Goal: Task Accomplishment & Management: Complete application form

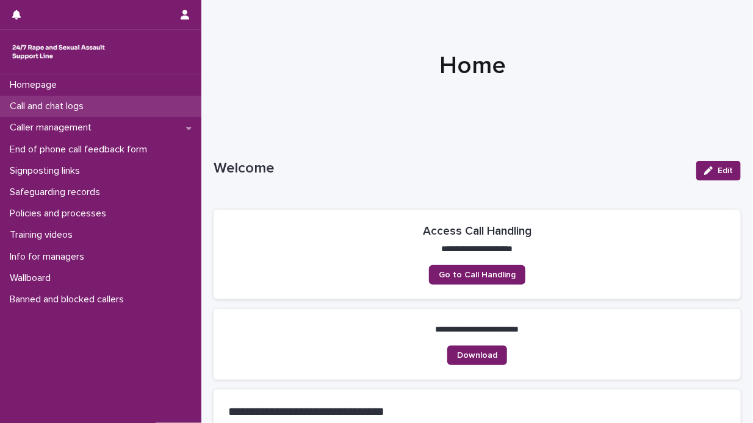
click at [79, 104] on p "Call and chat logs" at bounding box center [49, 107] width 88 height 12
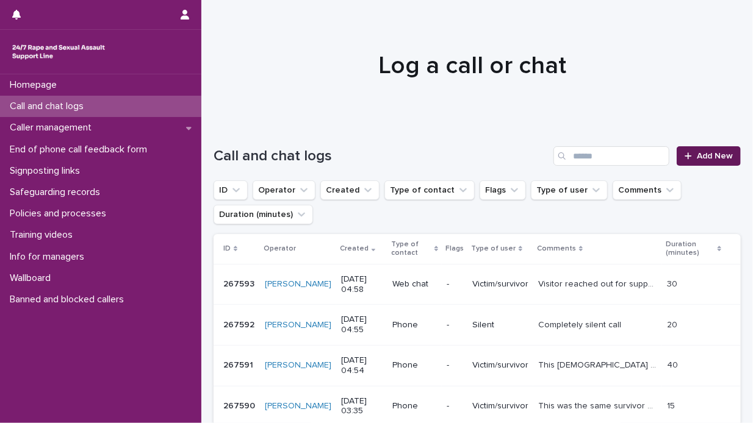
click at [697, 159] on span "Add New" at bounding box center [715, 156] width 36 height 9
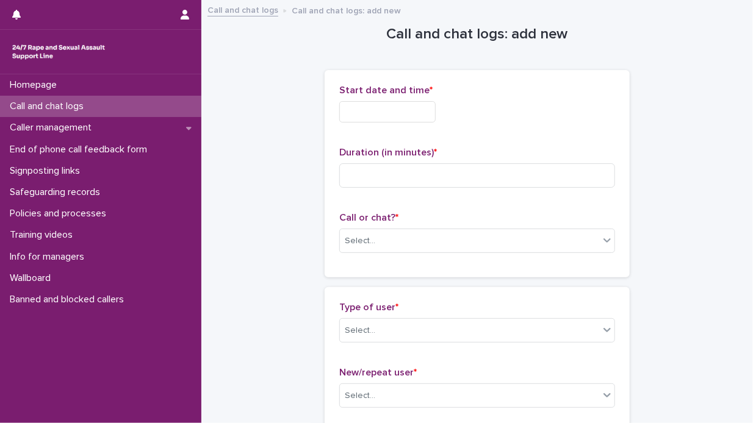
click at [339, 112] on input "text" at bounding box center [387, 111] width 96 height 21
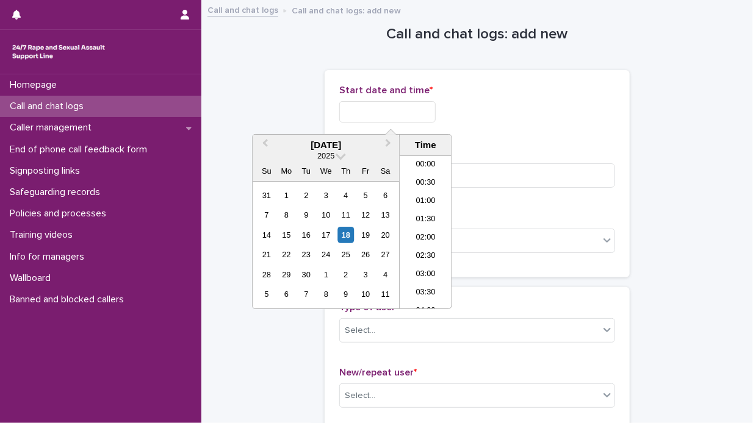
scroll to position [171, 0]
click at [348, 235] on div "18" at bounding box center [345, 235] width 16 height 16
click at [433, 235] on li "06:30" at bounding box center [426, 232] width 52 height 18
click at [403, 110] on input "**********" at bounding box center [387, 111] width 96 height 21
type input "**********"
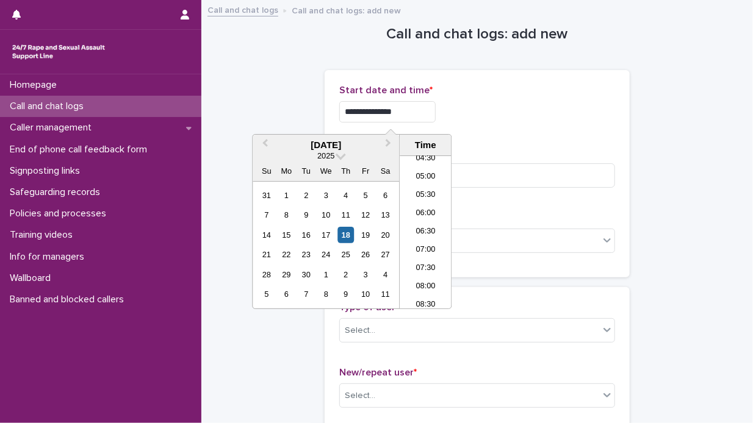
drag, startPoint x: 516, startPoint y: 116, endPoint x: 450, endPoint y: 148, distance: 73.4
click at [513, 118] on div "**********" at bounding box center [477, 111] width 276 height 21
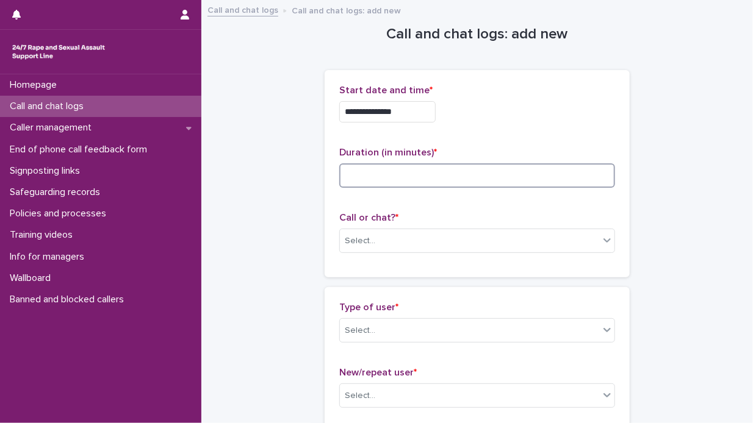
click at [354, 173] on input at bounding box center [477, 176] width 276 height 24
type input "*"
click at [601, 242] on icon at bounding box center [607, 240] width 12 height 12
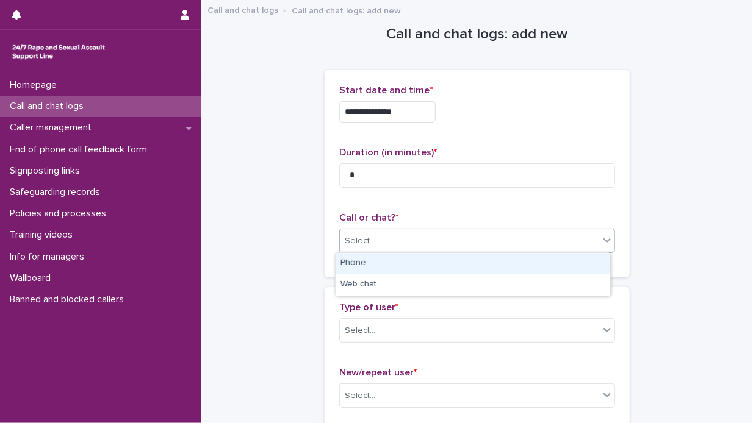
click at [553, 258] on div "Phone" at bounding box center [473, 263] width 275 height 21
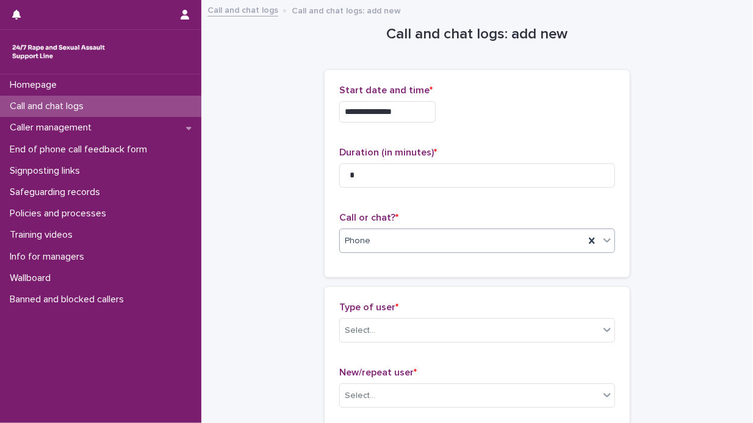
scroll to position [122, 0]
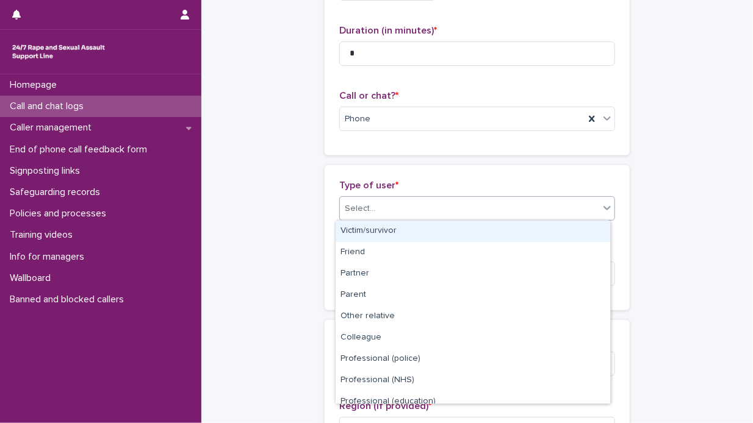
click at [602, 206] on icon at bounding box center [607, 208] width 12 height 12
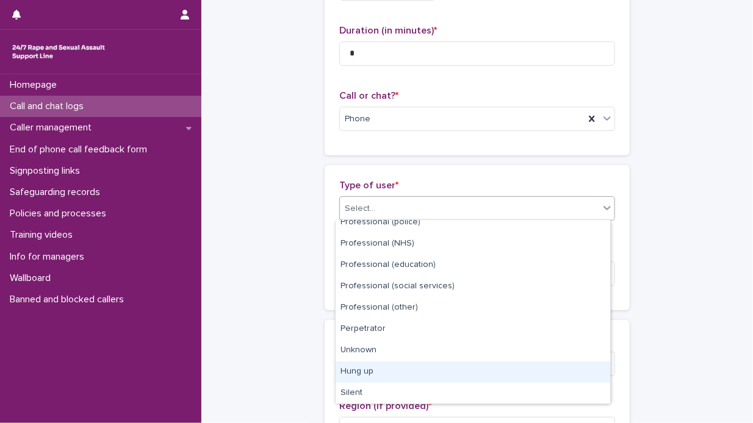
click at [413, 372] on div "Hung up" at bounding box center [473, 372] width 275 height 21
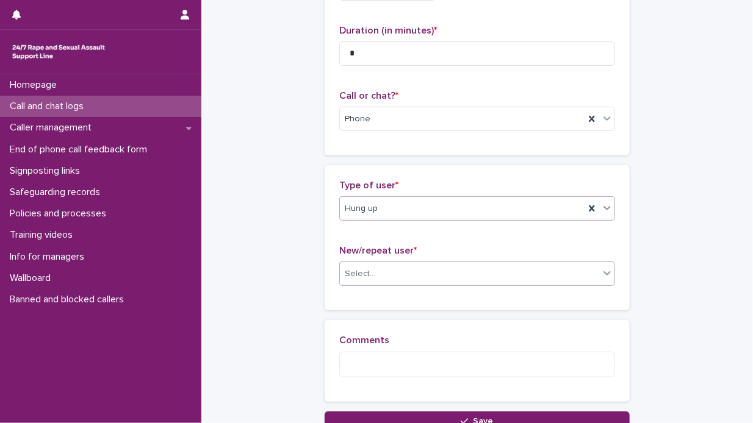
click at [603, 272] on icon at bounding box center [606, 274] width 7 height 4
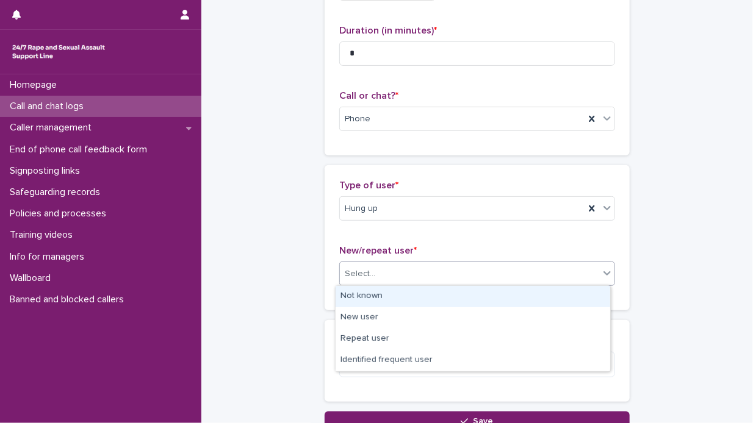
click at [562, 295] on div "Not known" at bounding box center [473, 296] width 275 height 21
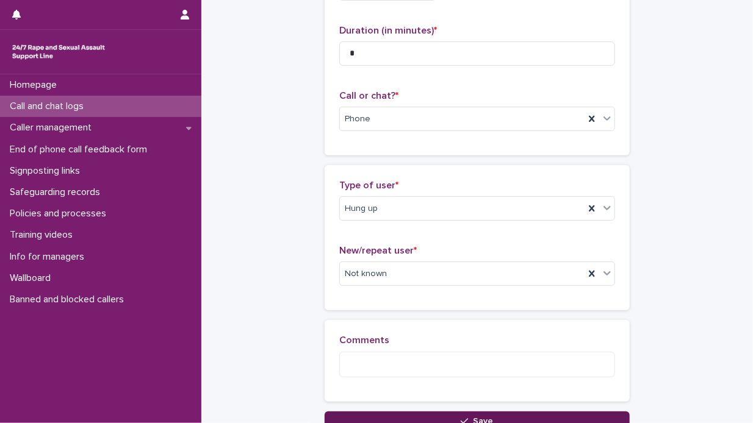
click at [477, 417] on span "Save" at bounding box center [483, 421] width 20 height 9
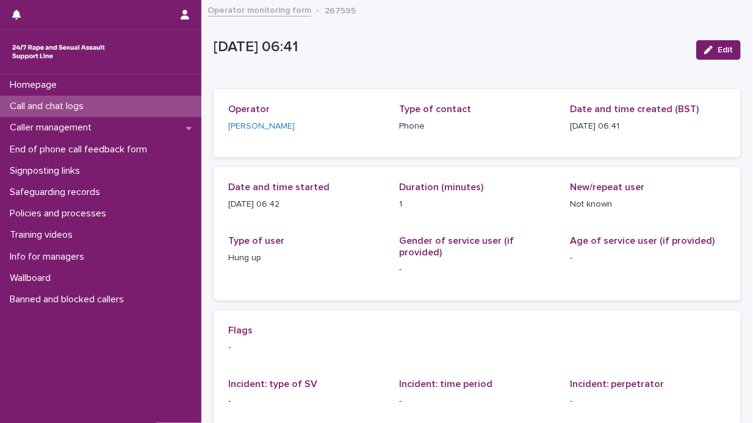
click at [76, 106] on p "Call and chat logs" at bounding box center [49, 107] width 88 height 12
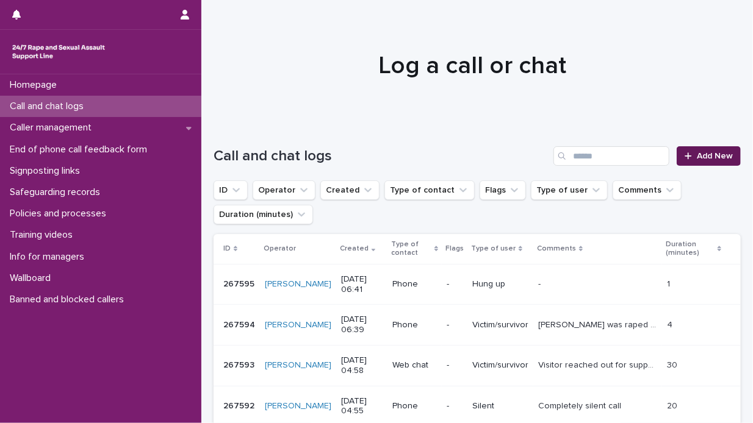
click at [697, 154] on span "Add New" at bounding box center [715, 156] width 36 height 9
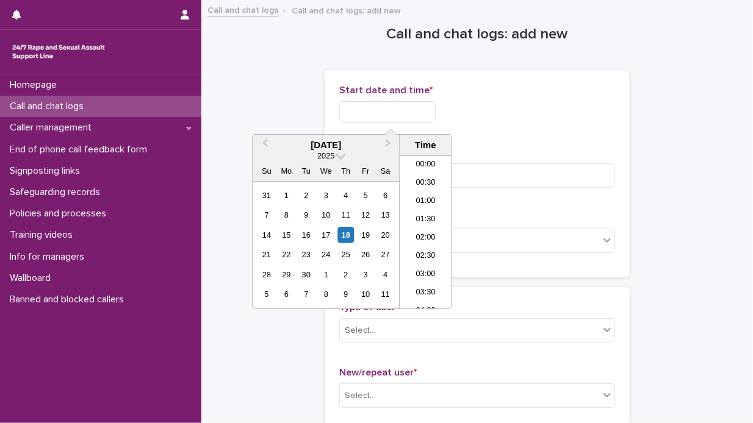
click at [340, 108] on input "text" at bounding box center [387, 111] width 96 height 21
click at [344, 228] on div "18" at bounding box center [345, 235] width 16 height 16
click at [430, 215] on li "06:30" at bounding box center [426, 214] width 52 height 18
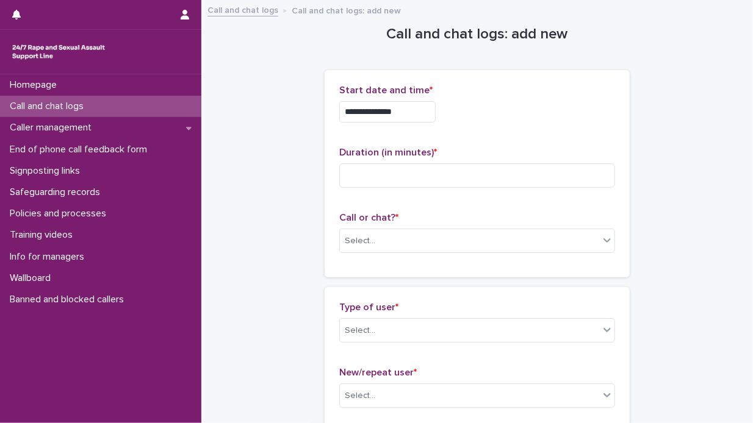
click at [403, 110] on input "**********" at bounding box center [387, 111] width 96 height 21
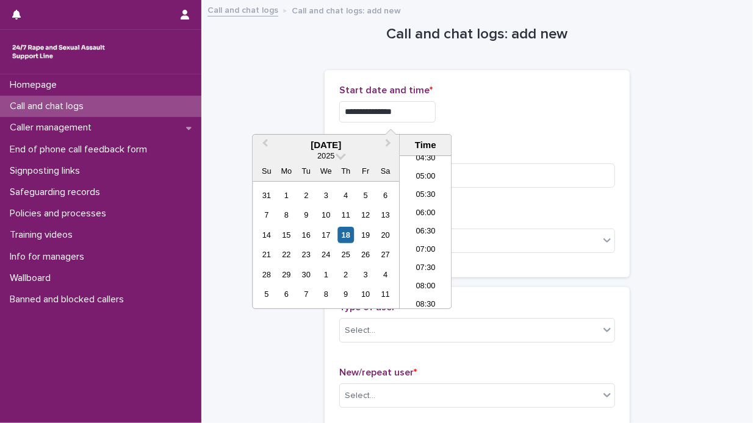
scroll to position [61, 0]
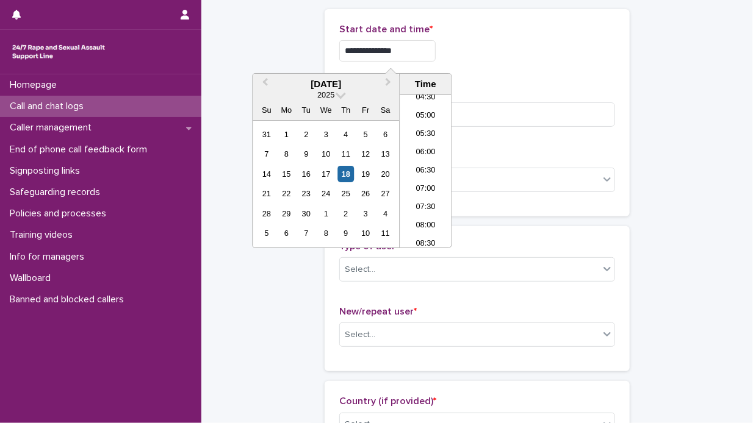
type input "**********"
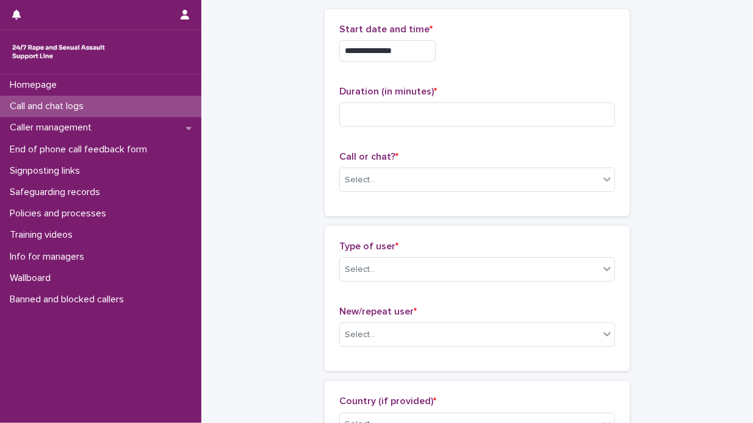
click at [611, 129] on div "**********" at bounding box center [477, 112] width 305 height 207
click at [604, 179] on icon at bounding box center [607, 179] width 12 height 12
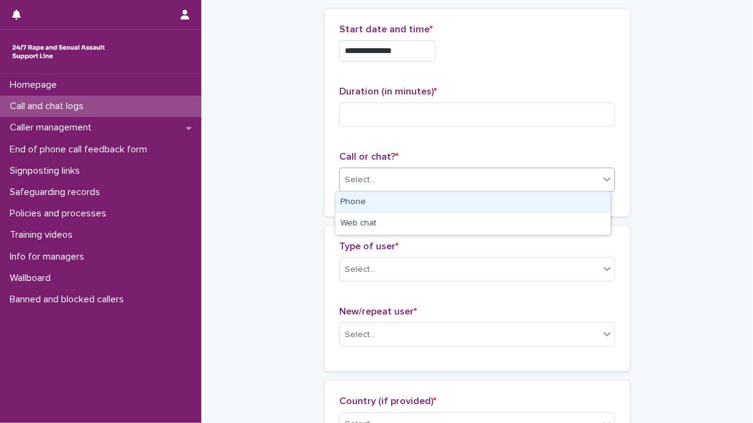
click at [525, 203] on div "Phone" at bounding box center [473, 202] width 275 height 21
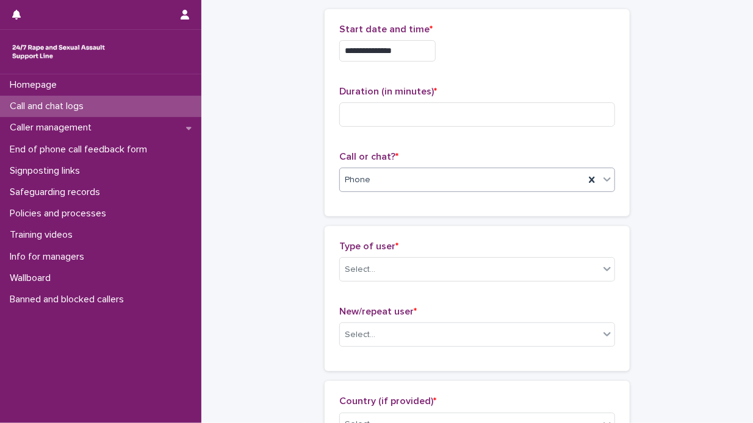
scroll to position [122, 0]
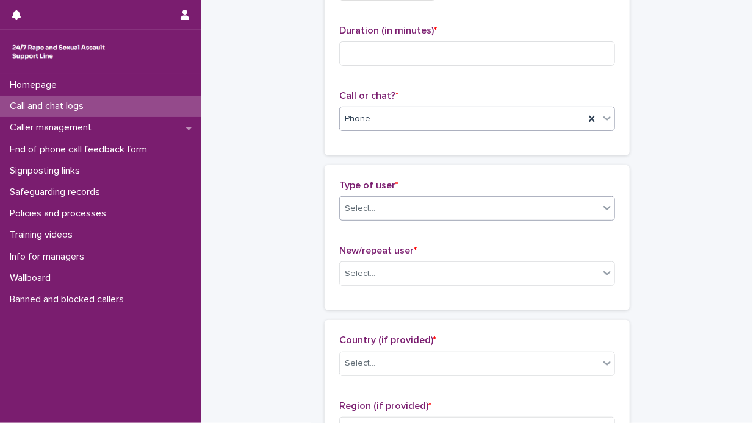
click at [602, 207] on icon at bounding box center [607, 208] width 12 height 12
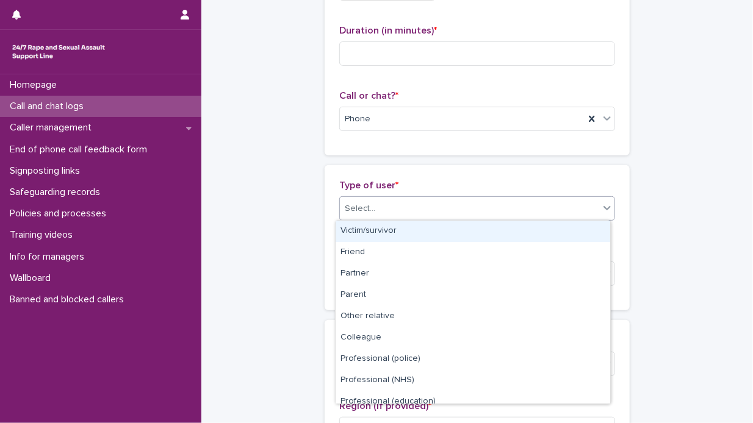
click at [561, 230] on div "Victim/survivor" at bounding box center [473, 231] width 275 height 21
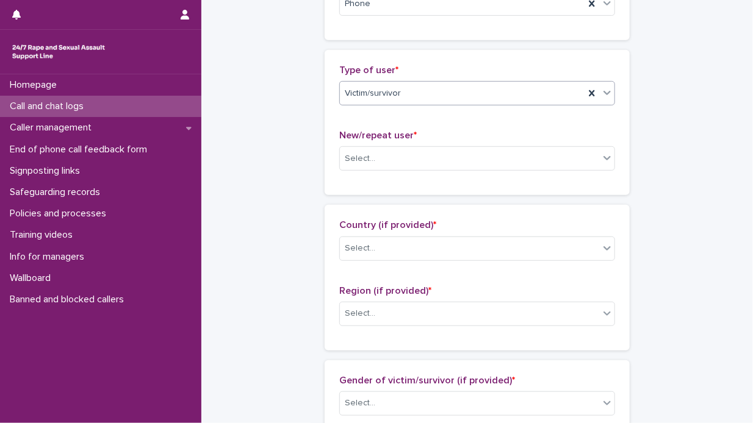
scroll to position [244, 0]
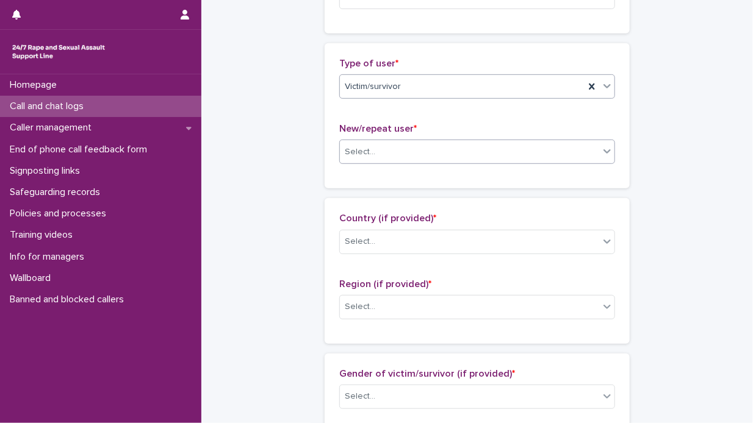
click at [603, 153] on icon at bounding box center [607, 151] width 12 height 12
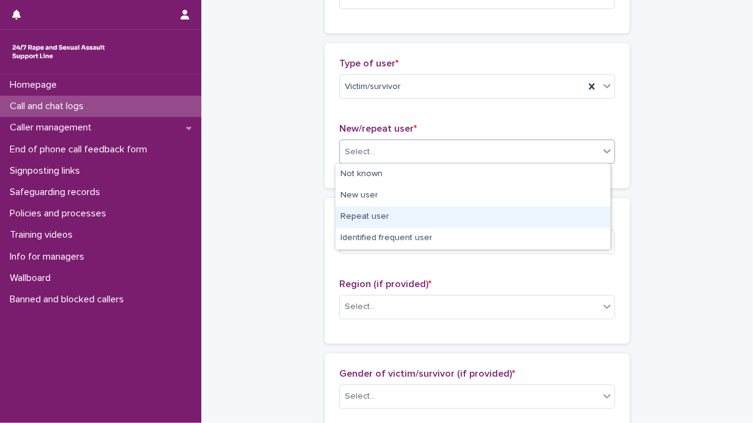
click at [495, 220] on div "Repeat user" at bounding box center [473, 217] width 275 height 21
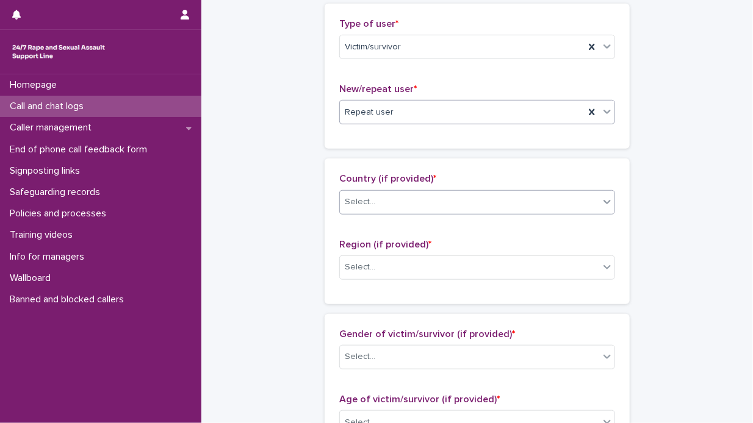
scroll to position [305, 0]
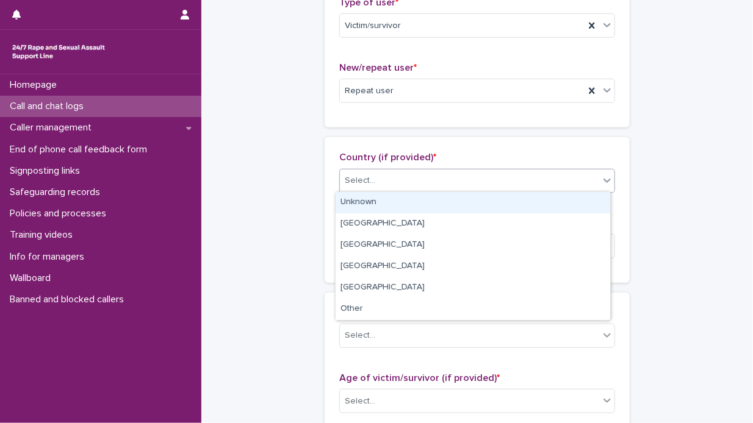
click at [605, 179] on icon at bounding box center [606, 181] width 7 height 4
click at [484, 205] on div "Unknown" at bounding box center [473, 202] width 275 height 21
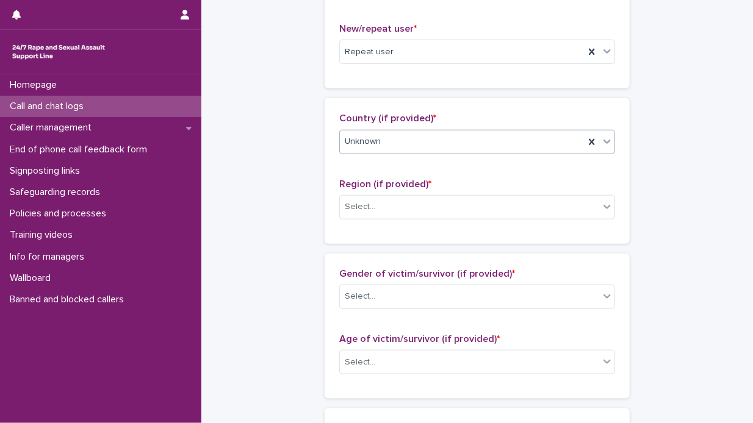
scroll to position [366, 0]
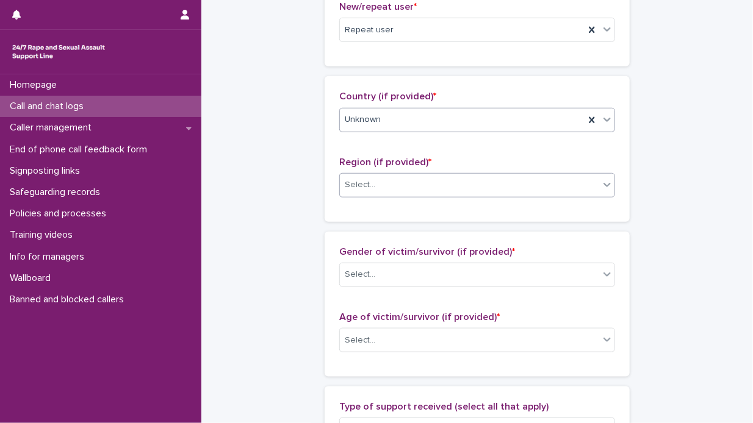
click at [603, 185] on icon at bounding box center [606, 185] width 7 height 4
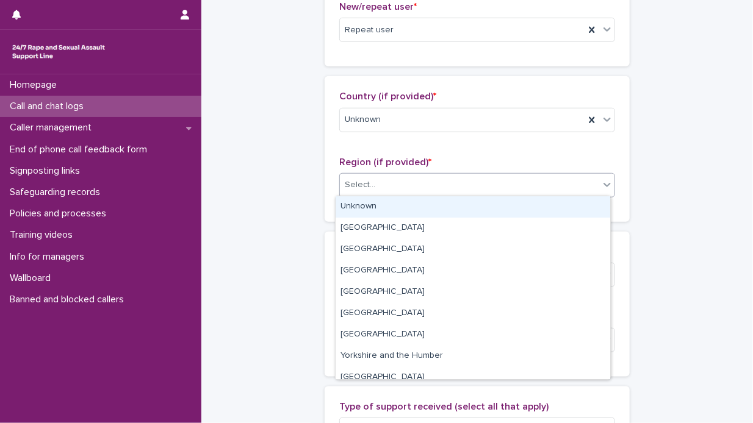
click at [495, 209] on div "Unknown" at bounding box center [473, 206] width 275 height 21
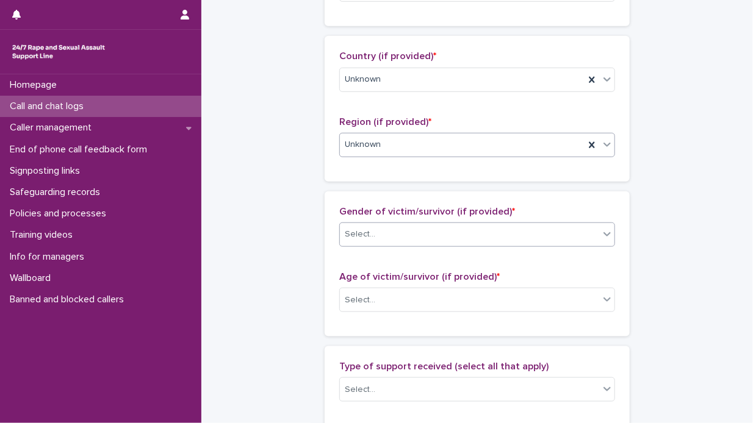
scroll to position [427, 0]
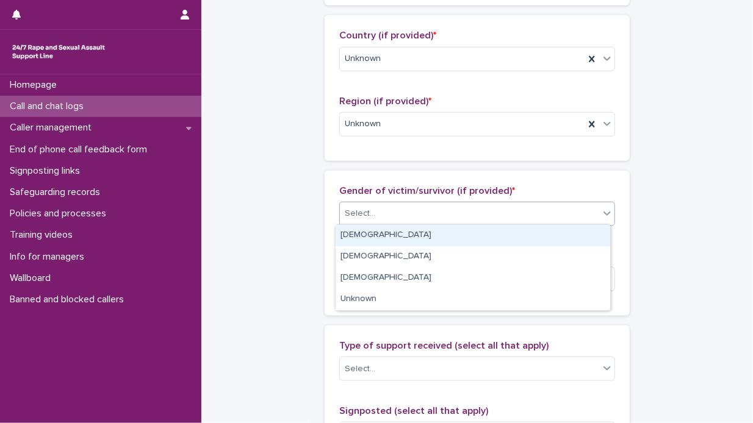
click at [605, 215] on icon at bounding box center [607, 213] width 12 height 12
click at [545, 237] on div "[DEMOGRAPHIC_DATA]" at bounding box center [473, 235] width 275 height 21
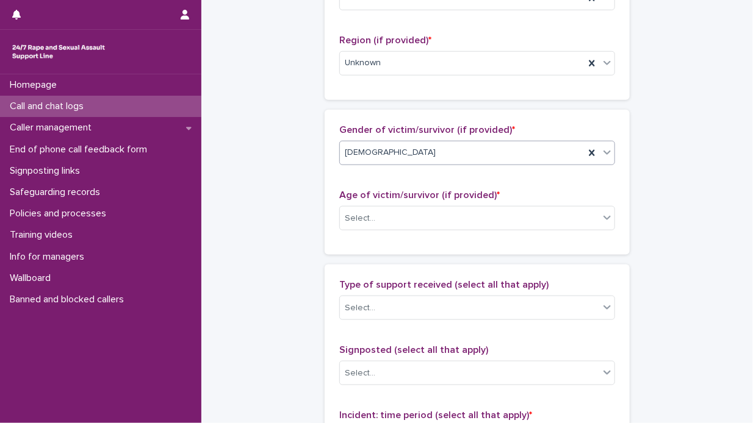
scroll to position [549, 0]
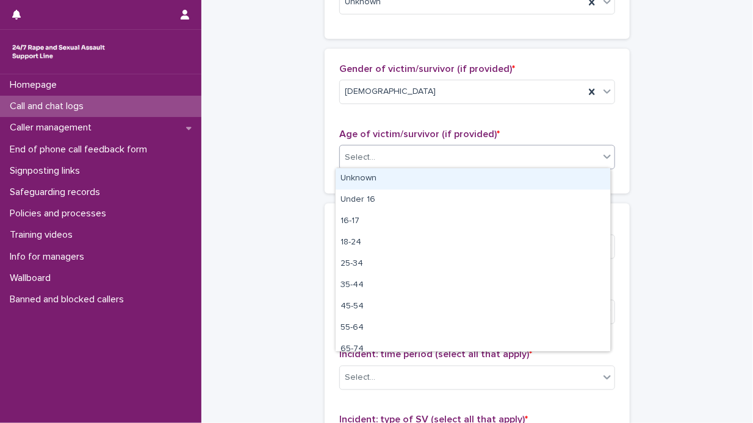
click at [601, 153] on icon at bounding box center [607, 157] width 12 height 12
click at [469, 177] on div "Unknown" at bounding box center [473, 178] width 275 height 21
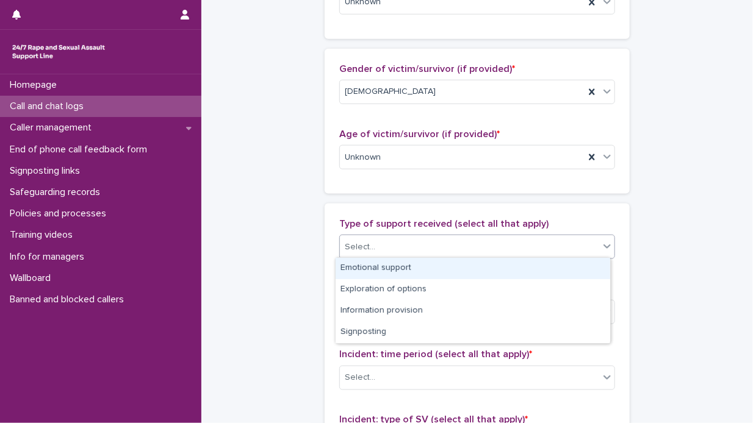
click at [604, 247] on icon at bounding box center [607, 246] width 12 height 12
click at [519, 262] on div "Emotional support" at bounding box center [473, 268] width 275 height 21
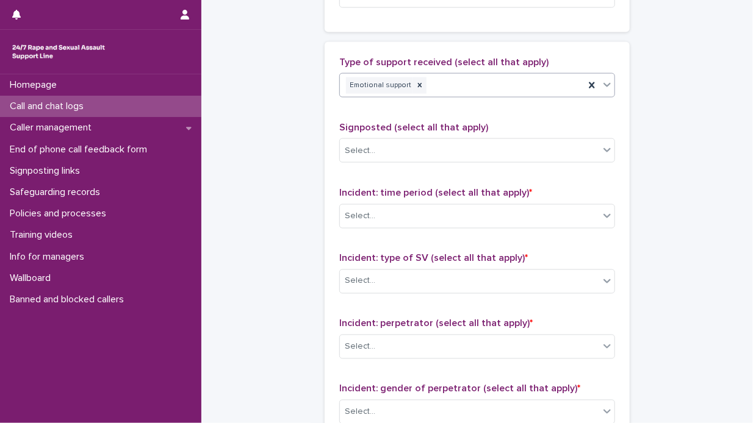
scroll to position [732, 0]
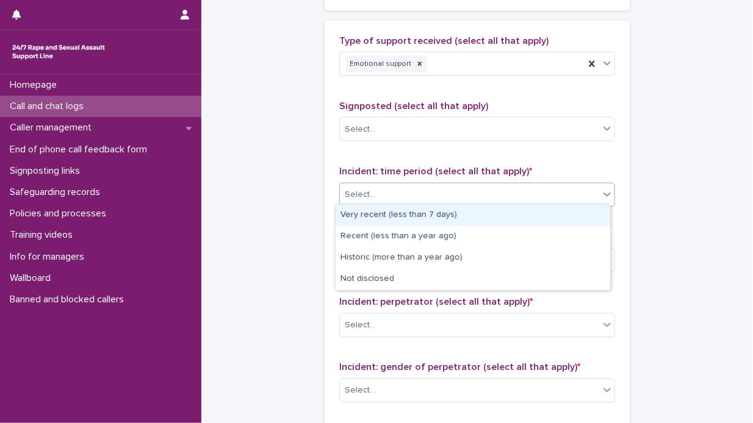
click at [603, 194] on icon at bounding box center [607, 195] width 12 height 12
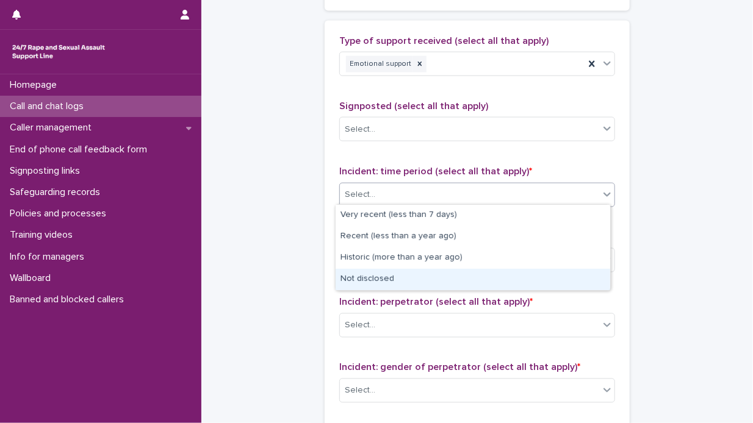
click at [450, 277] on div "Not disclosed" at bounding box center [473, 279] width 275 height 21
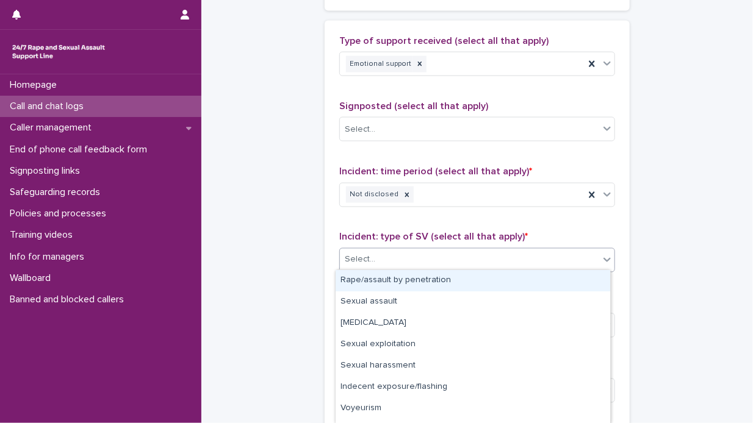
click at [607, 256] on icon at bounding box center [607, 260] width 12 height 12
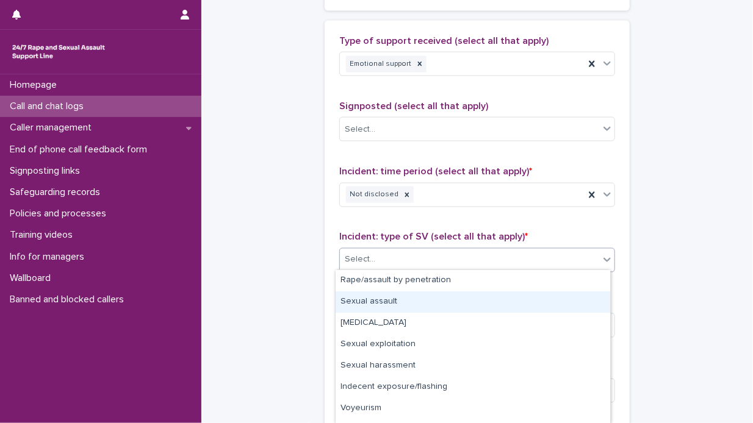
scroll to position [59, 0]
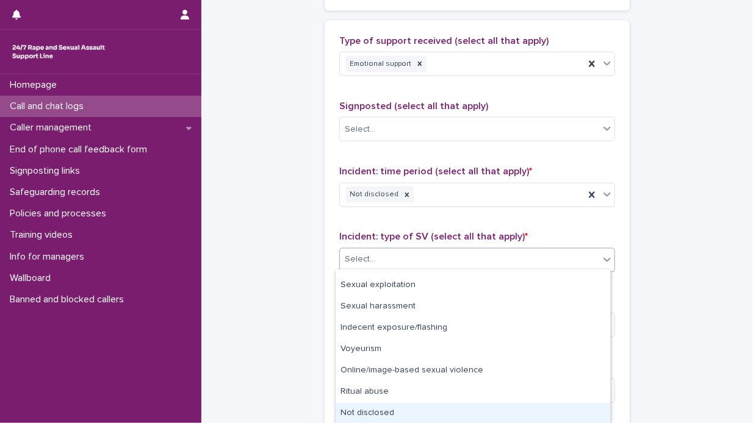
click at [437, 408] on div "Not disclosed" at bounding box center [473, 413] width 275 height 21
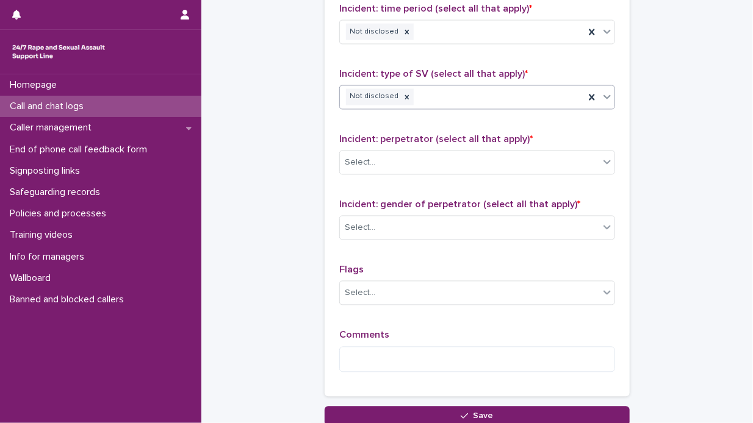
scroll to position [915, 0]
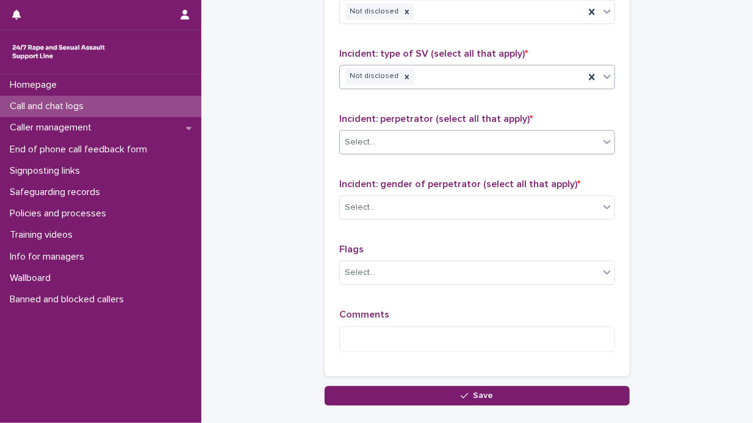
click at [602, 142] on icon at bounding box center [607, 142] width 12 height 12
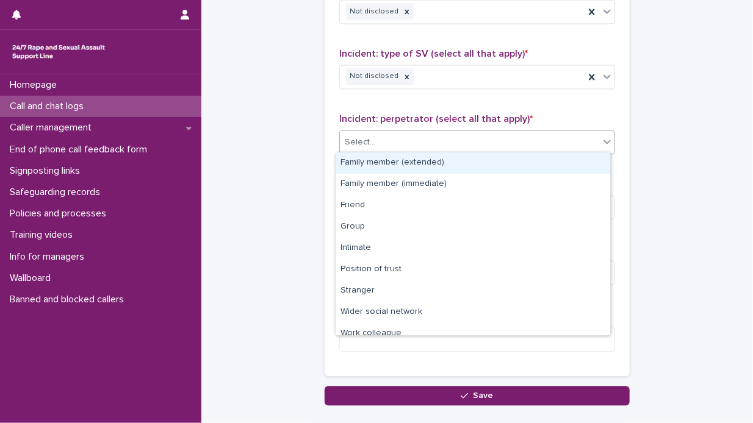
scroll to position [51, 0]
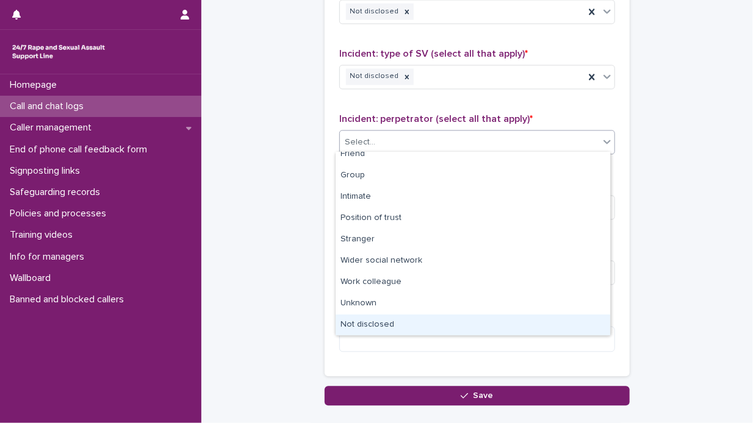
click at [469, 326] on div "Not disclosed" at bounding box center [473, 325] width 275 height 21
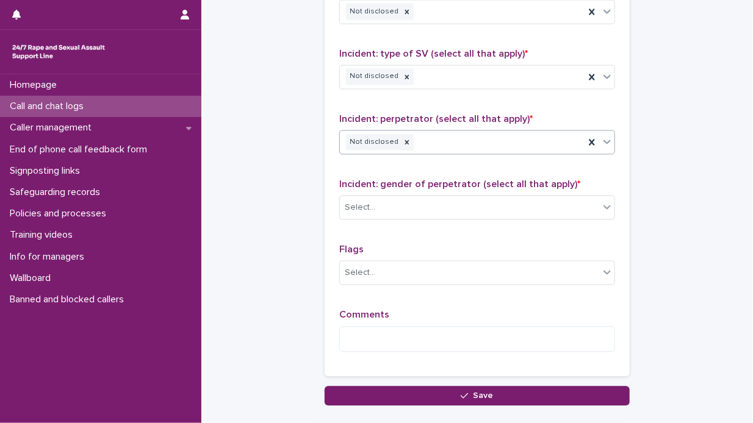
scroll to position [976, 0]
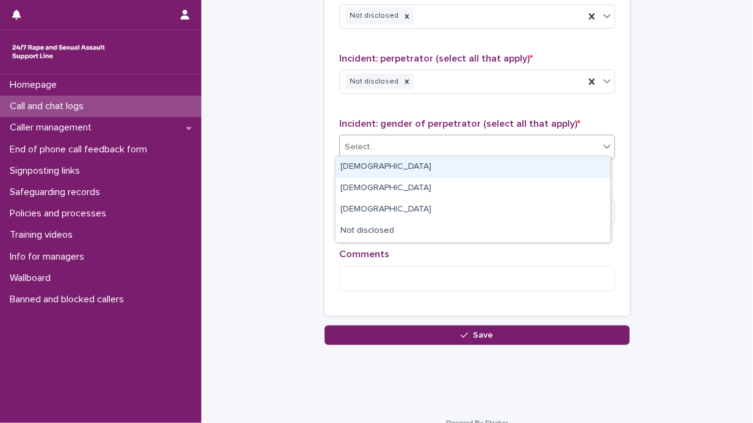
click at [603, 145] on icon at bounding box center [606, 147] width 7 height 4
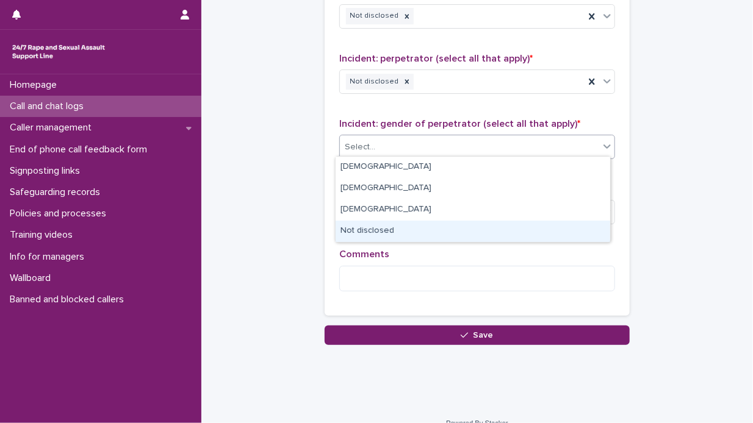
click at [483, 226] on div "Not disclosed" at bounding box center [473, 231] width 275 height 21
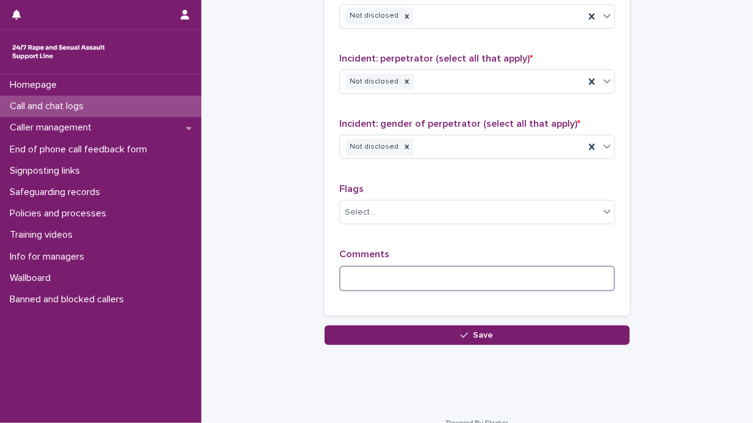
click at [346, 274] on textarea at bounding box center [477, 279] width 276 height 26
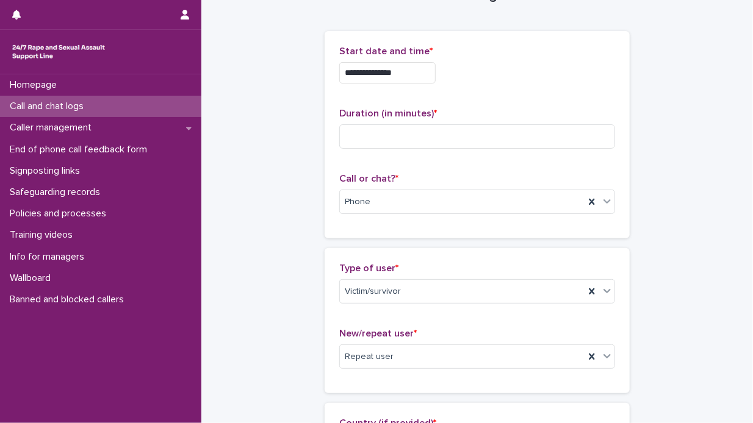
scroll to position [61, 0]
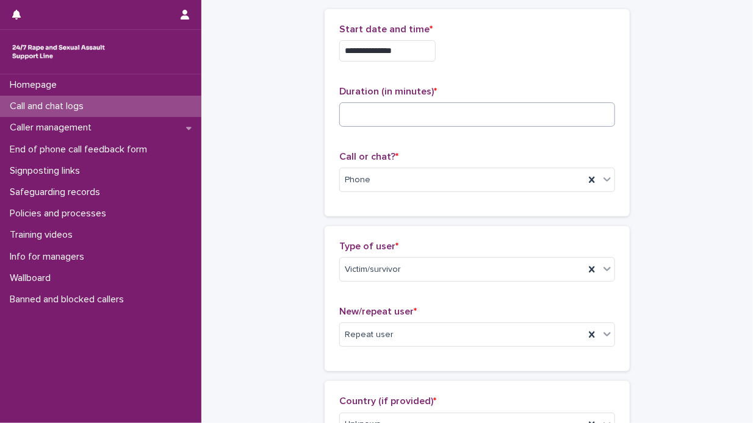
type textarea "**********"
click at [349, 115] on input at bounding box center [477, 115] width 276 height 24
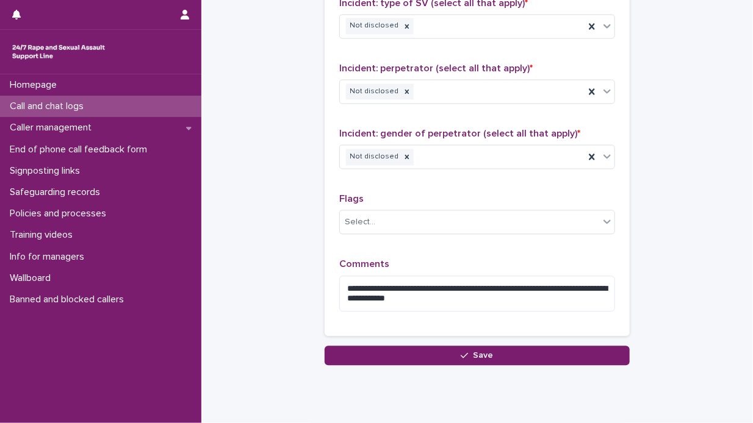
scroll to position [1001, 0]
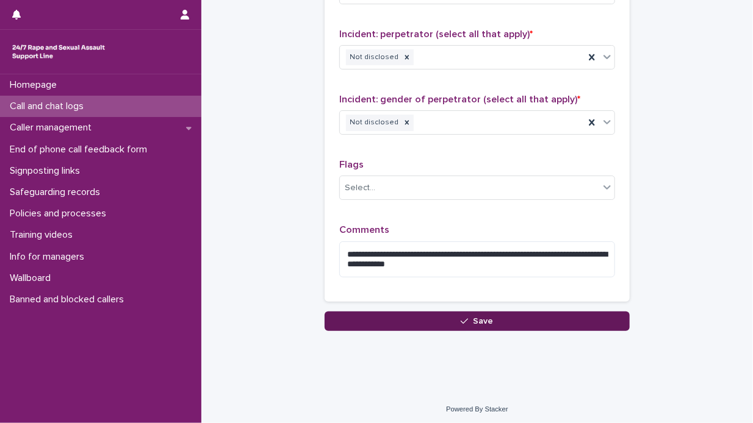
type input "**"
click at [478, 320] on span "Save" at bounding box center [483, 321] width 20 height 9
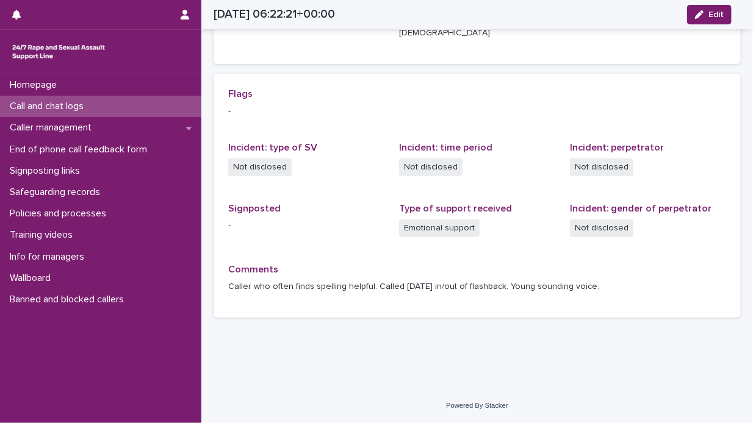
scroll to position [225, 0]
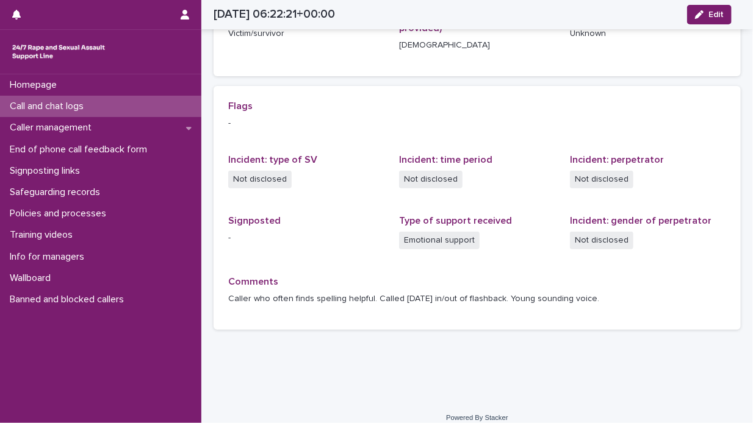
click at [103, 106] on div "Call and chat logs" at bounding box center [100, 106] width 201 height 21
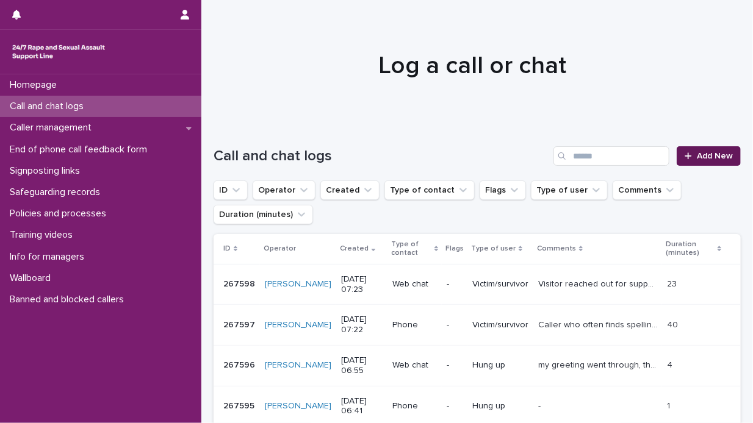
click at [697, 154] on span "Add New" at bounding box center [715, 156] width 36 height 9
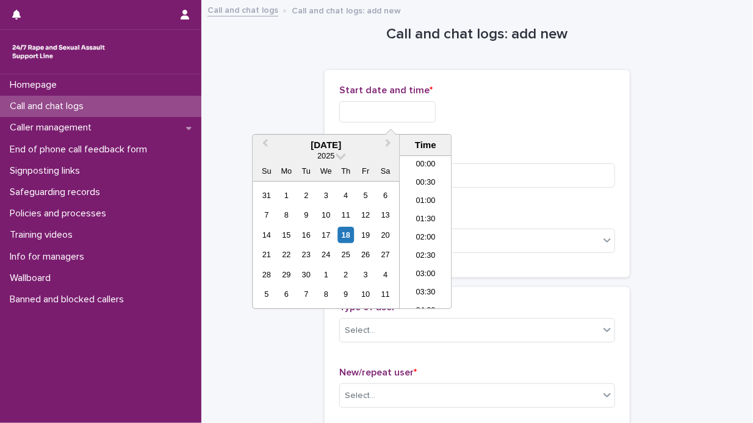
click at [344, 110] on input "text" at bounding box center [387, 111] width 96 height 21
click at [345, 231] on div "18" at bounding box center [345, 235] width 16 height 16
click at [434, 234] on li "07:30" at bounding box center [426, 232] width 52 height 18
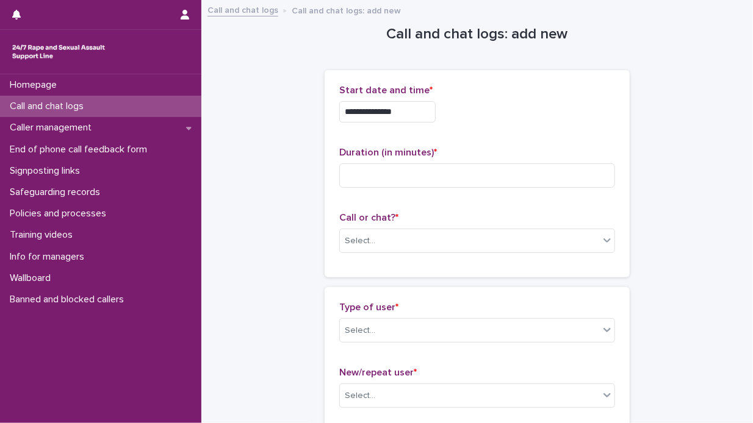
click at [403, 109] on input "**********" at bounding box center [387, 111] width 96 height 21
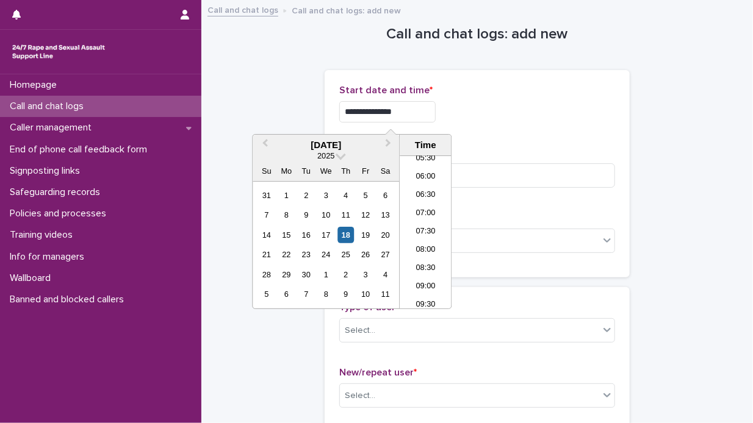
type input "**********"
click at [527, 104] on div "**********" at bounding box center [477, 111] width 276 height 21
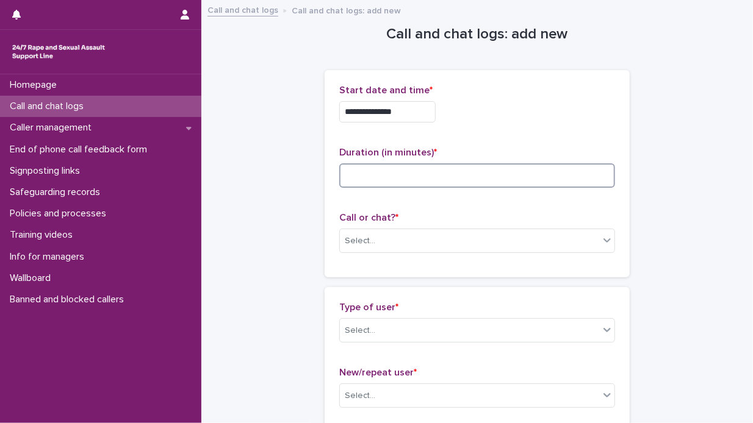
click at [345, 176] on input at bounding box center [477, 176] width 276 height 24
type input "*"
click at [605, 239] on icon at bounding box center [606, 241] width 7 height 4
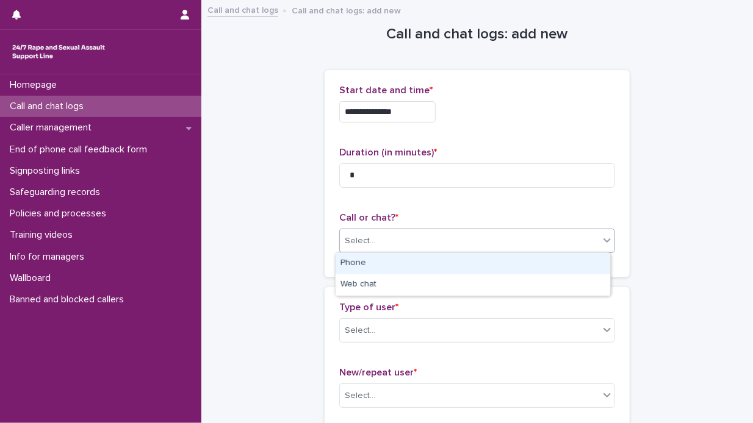
click at [530, 259] on div "Phone" at bounding box center [473, 263] width 275 height 21
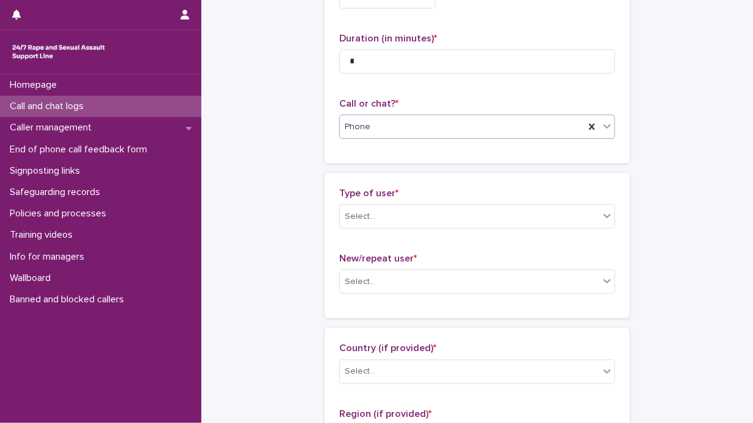
scroll to position [122, 0]
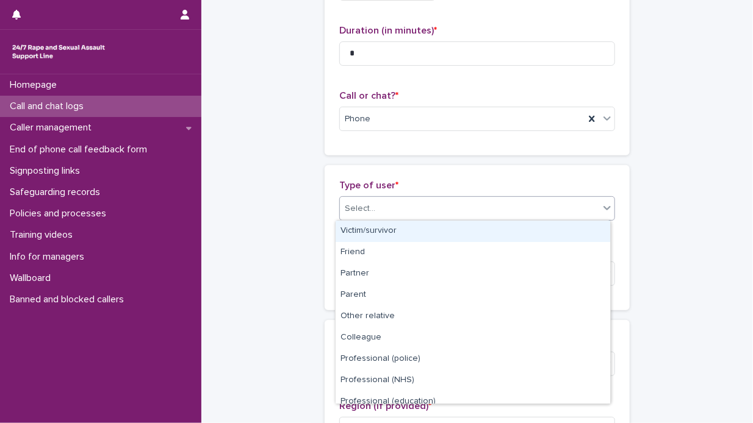
click at [606, 206] on icon at bounding box center [607, 208] width 12 height 12
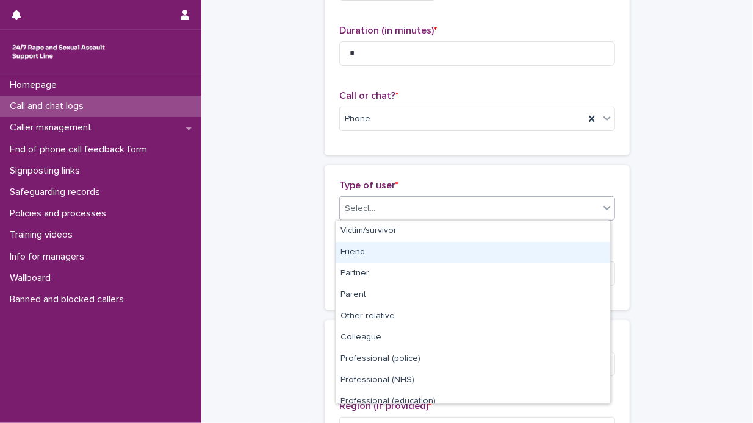
scroll to position [137, 0]
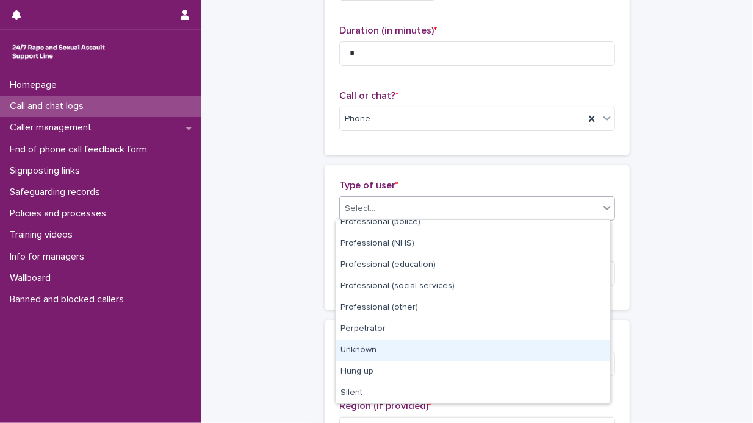
click at [495, 350] on div "Unknown" at bounding box center [473, 350] width 275 height 21
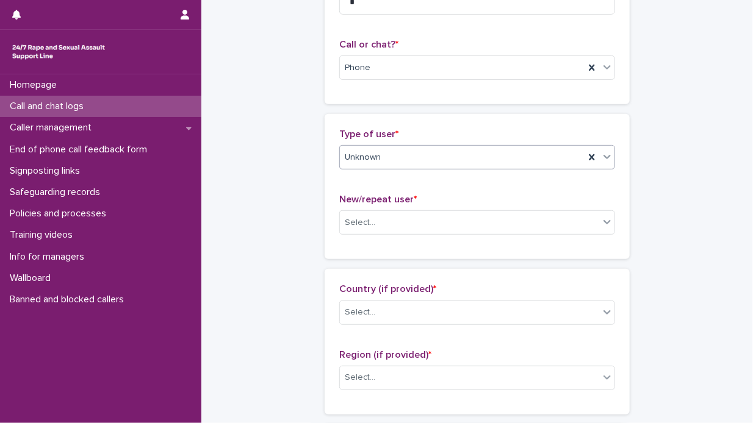
scroll to position [244, 0]
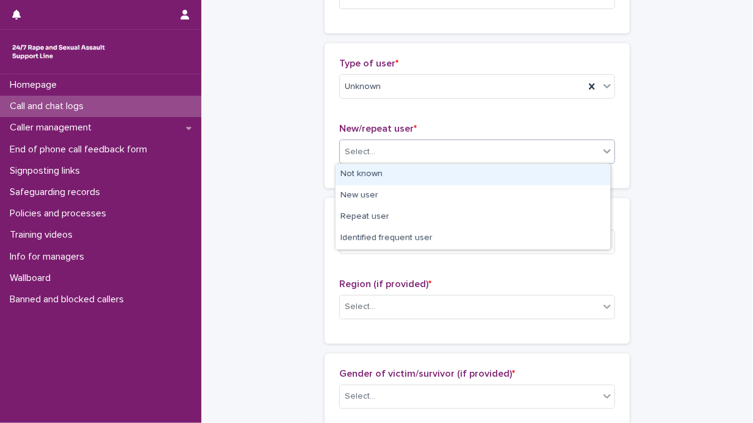
click at [607, 147] on icon at bounding box center [607, 151] width 12 height 12
click at [552, 178] on div "Not known" at bounding box center [473, 174] width 275 height 21
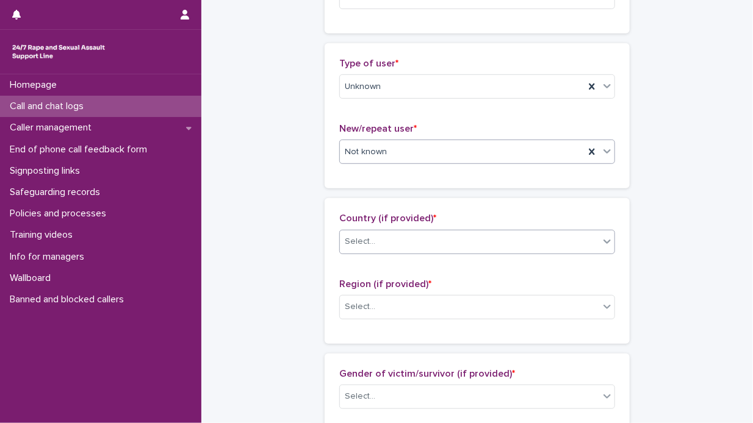
click at [605, 243] on icon at bounding box center [607, 242] width 12 height 12
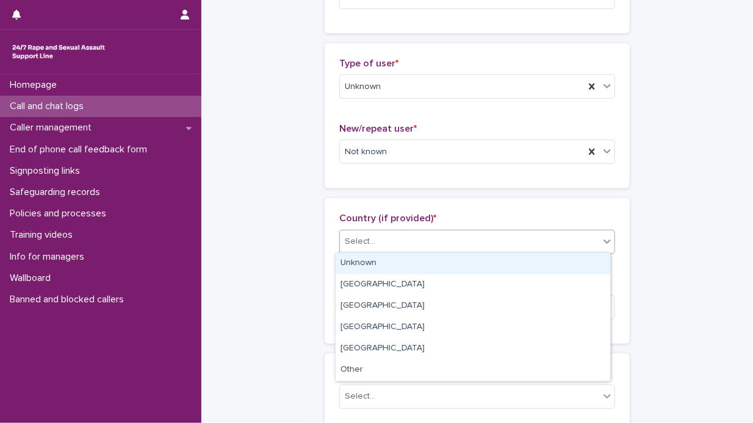
click at [559, 261] on div "Unknown" at bounding box center [473, 263] width 275 height 21
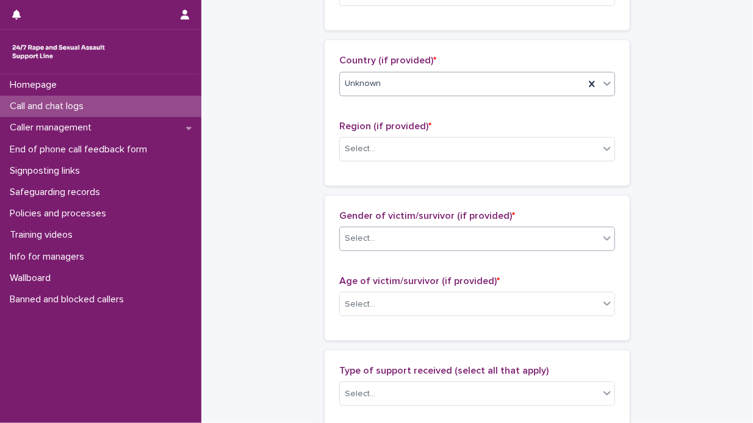
scroll to position [427, 0]
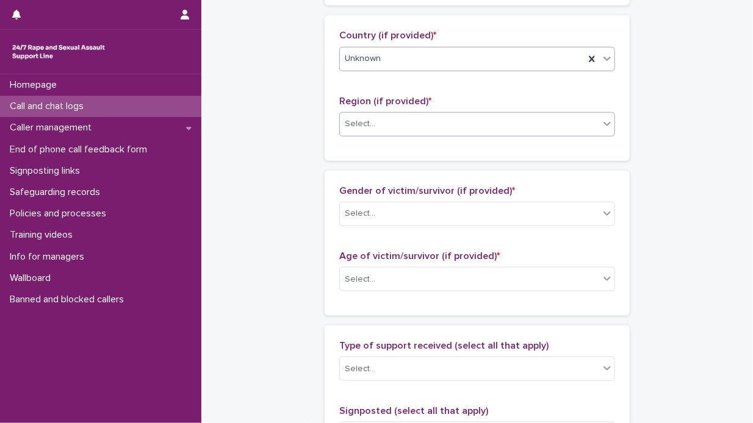
click at [605, 122] on icon at bounding box center [607, 124] width 12 height 12
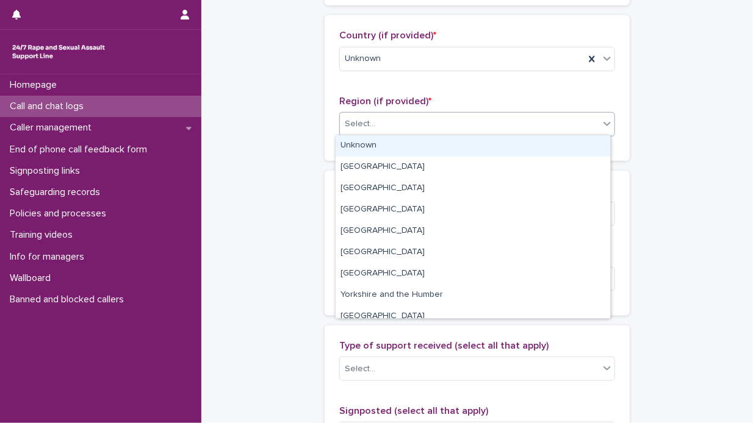
click at [558, 151] on div "Unknown" at bounding box center [473, 145] width 275 height 21
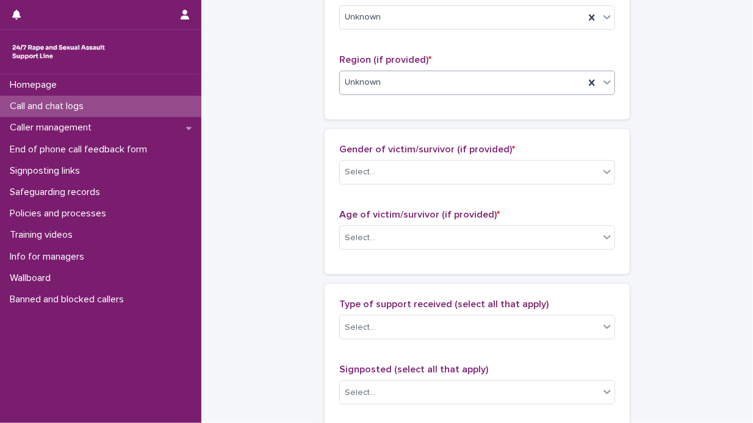
scroll to position [549, 0]
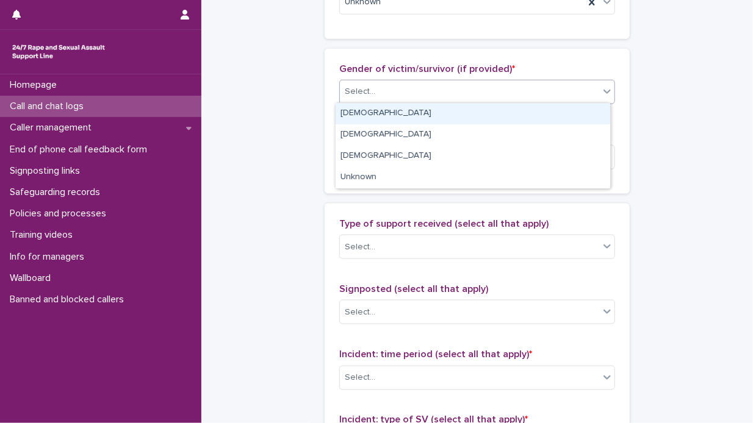
click at [602, 96] on div at bounding box center [607, 92] width 15 height 22
click at [589, 106] on div "[DEMOGRAPHIC_DATA]" at bounding box center [473, 113] width 275 height 21
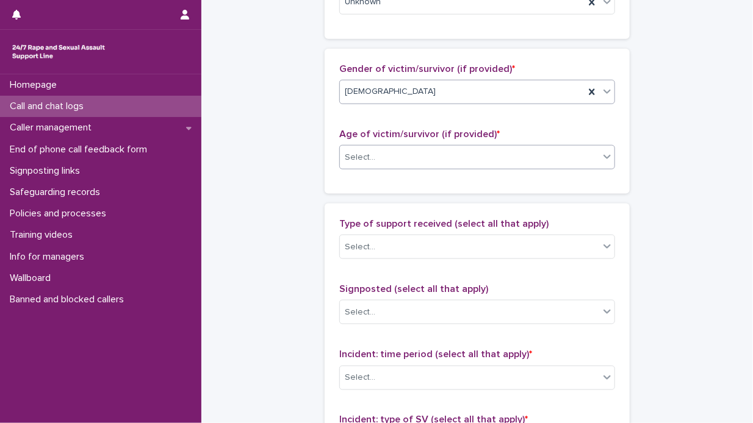
click at [605, 155] on icon at bounding box center [606, 157] width 7 height 4
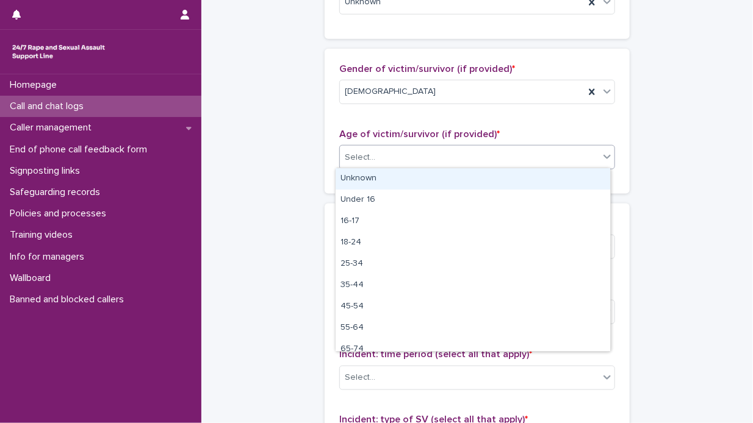
click at [562, 174] on div "Unknown" at bounding box center [473, 178] width 275 height 21
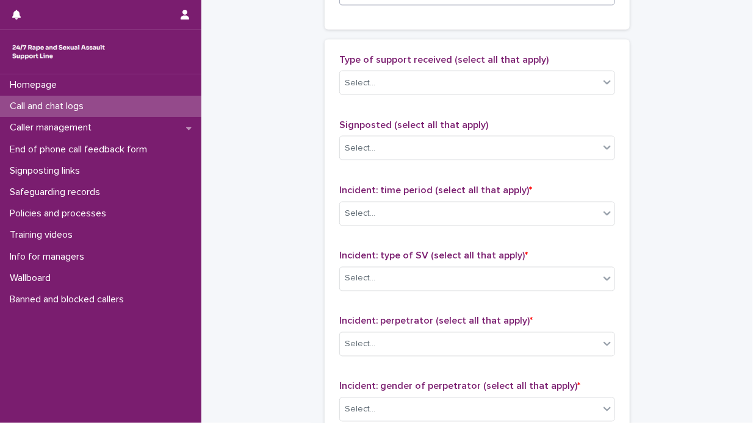
scroll to position [732, 0]
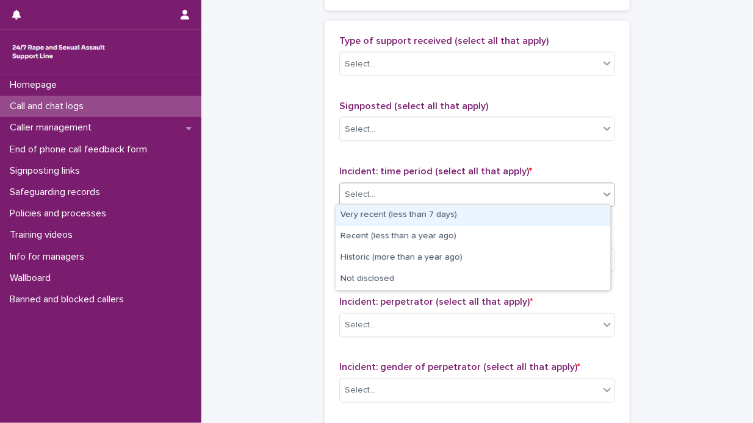
click at [603, 195] on icon at bounding box center [607, 195] width 12 height 12
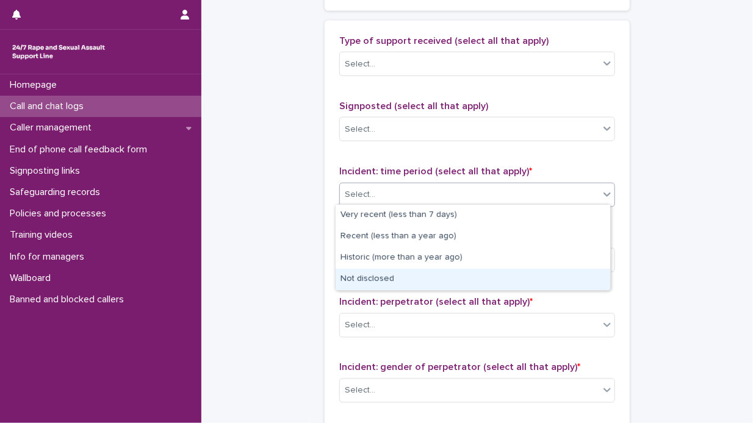
click at [526, 278] on div "Not disclosed" at bounding box center [473, 279] width 275 height 21
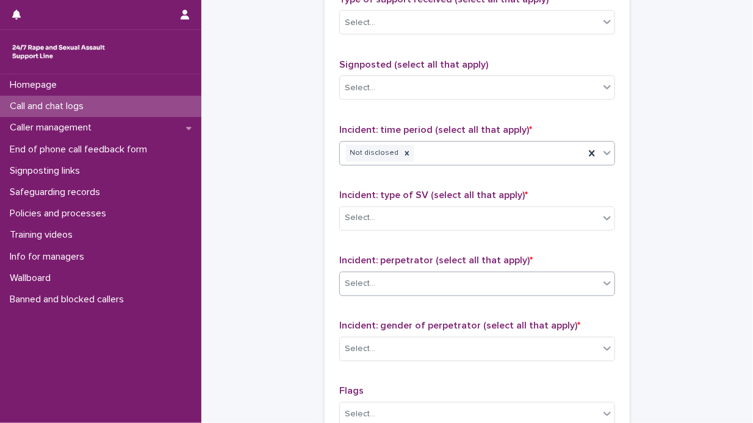
scroll to position [854, 0]
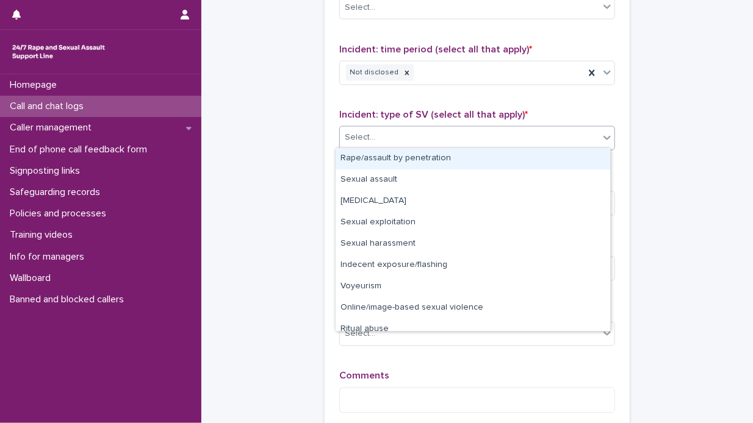
click at [603, 135] on icon at bounding box center [607, 138] width 12 height 12
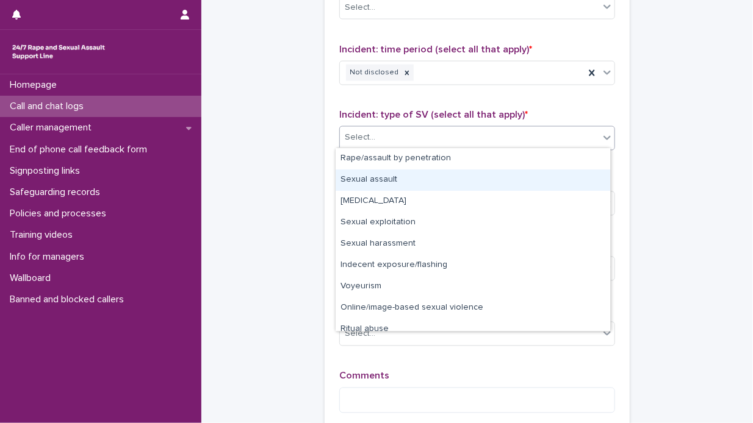
scroll to position [31, 0]
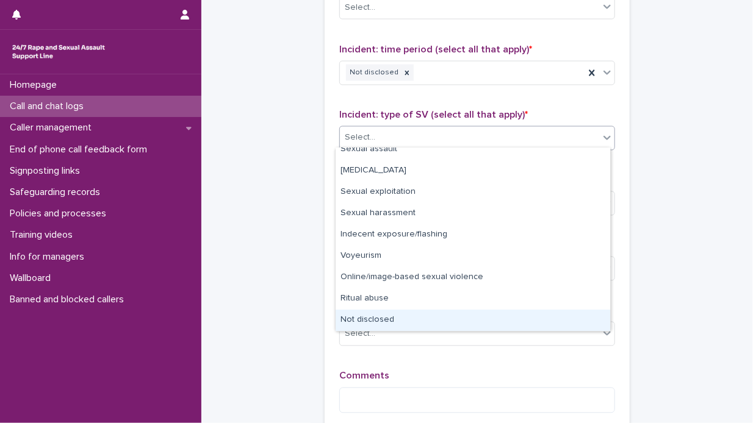
click at [417, 319] on div "Not disclosed" at bounding box center [473, 320] width 275 height 21
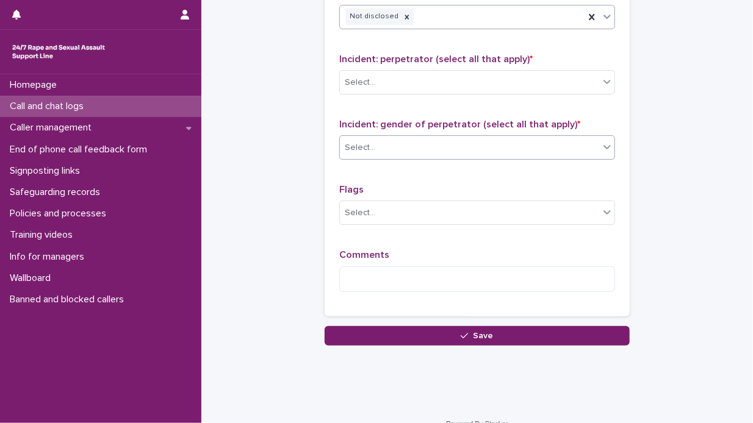
scroll to position [976, 0]
click at [603, 76] on icon at bounding box center [607, 81] width 12 height 12
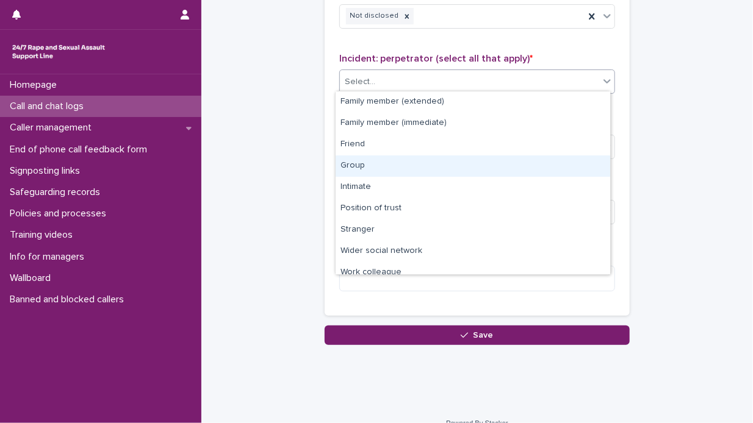
scroll to position [51, 0]
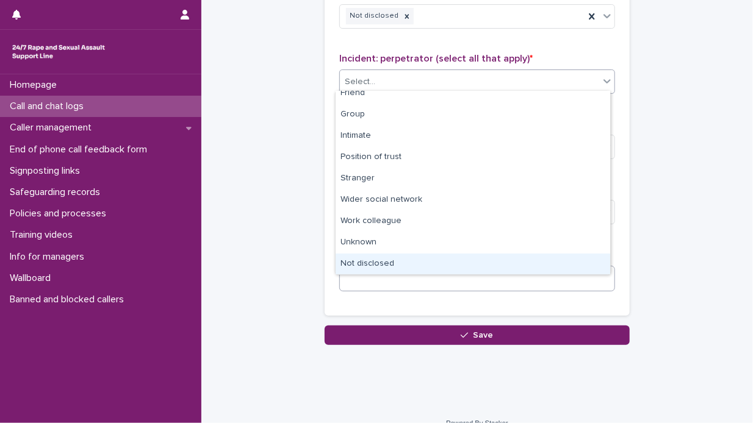
click at [456, 272] on div "Not disclosed" at bounding box center [473, 264] width 275 height 21
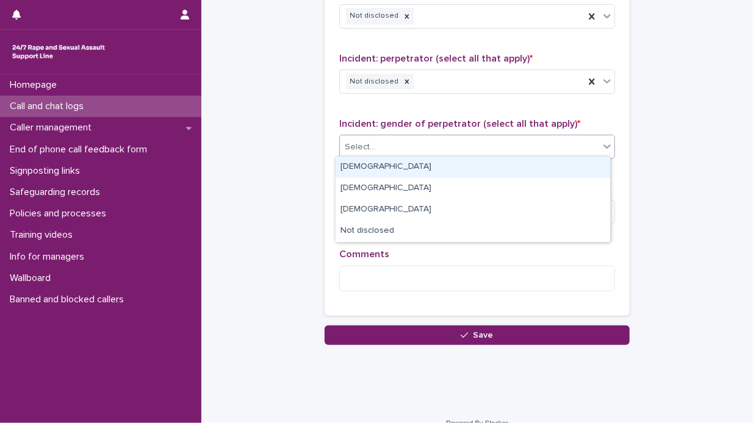
click at [602, 141] on icon at bounding box center [607, 146] width 12 height 12
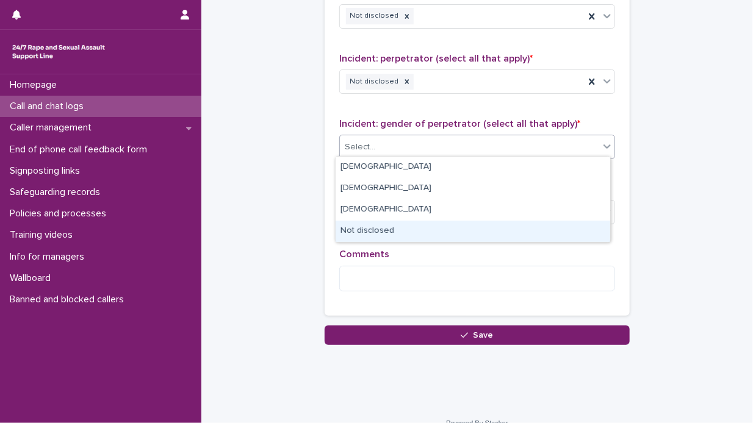
click at [442, 228] on div "Not disclosed" at bounding box center [473, 231] width 275 height 21
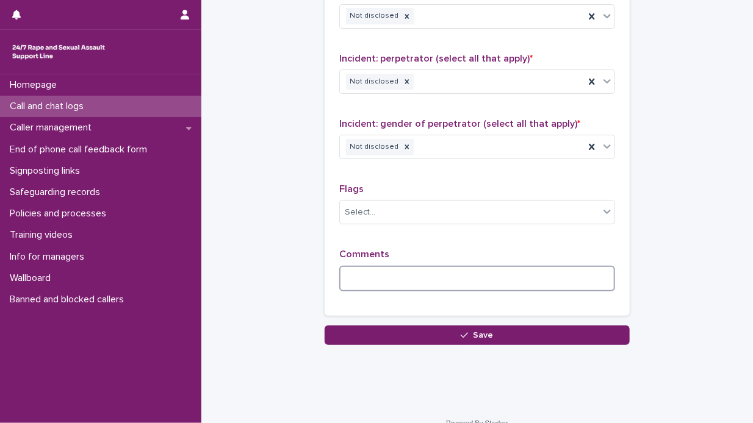
click at [348, 279] on textarea at bounding box center [477, 279] width 276 height 26
click at [522, 273] on textarea "**********" at bounding box center [477, 279] width 276 height 26
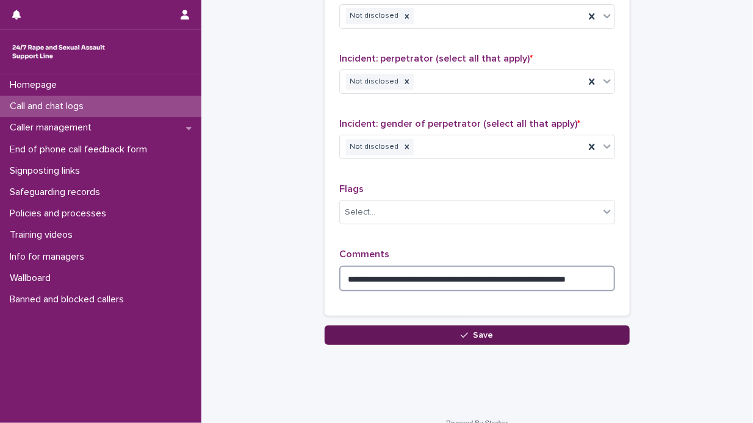
type textarea "**********"
click at [480, 331] on span "Save" at bounding box center [483, 335] width 20 height 9
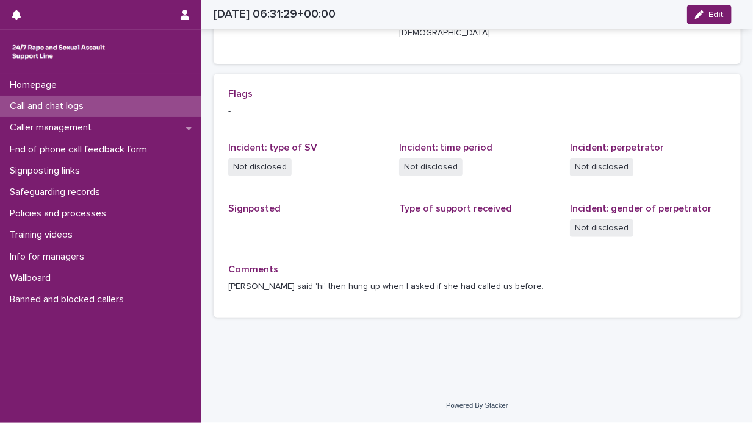
scroll to position [225, 0]
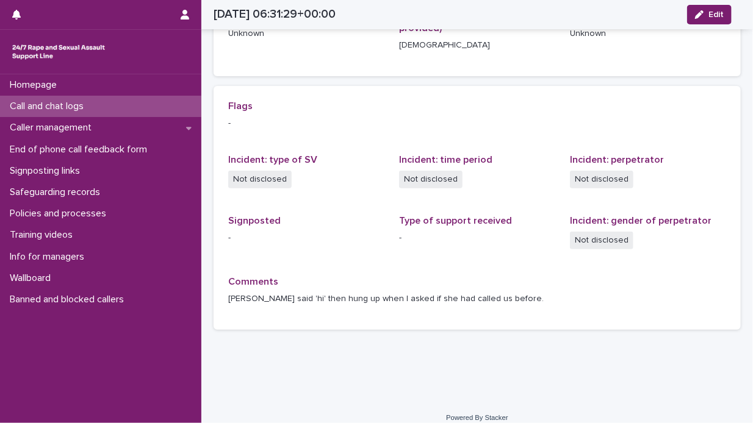
click at [120, 108] on div "Call and chat logs" at bounding box center [100, 106] width 201 height 21
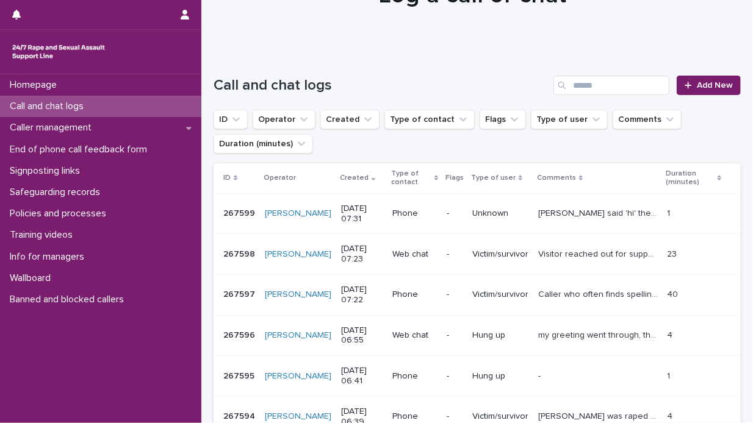
scroll to position [61, 0]
